Goal: Navigation & Orientation: Go to known website

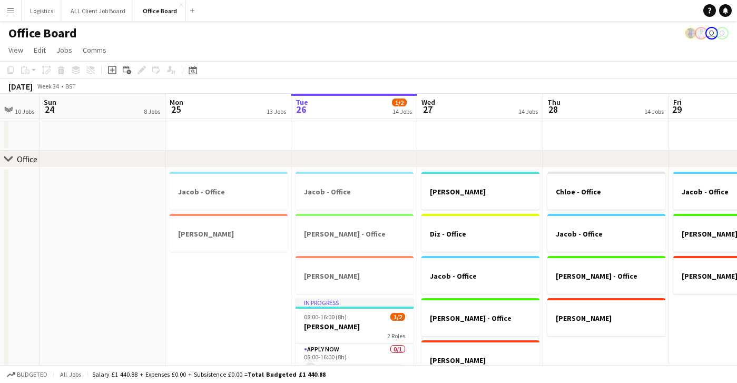
scroll to position [0, 317]
